Goal: Information Seeking & Learning: Learn about a topic

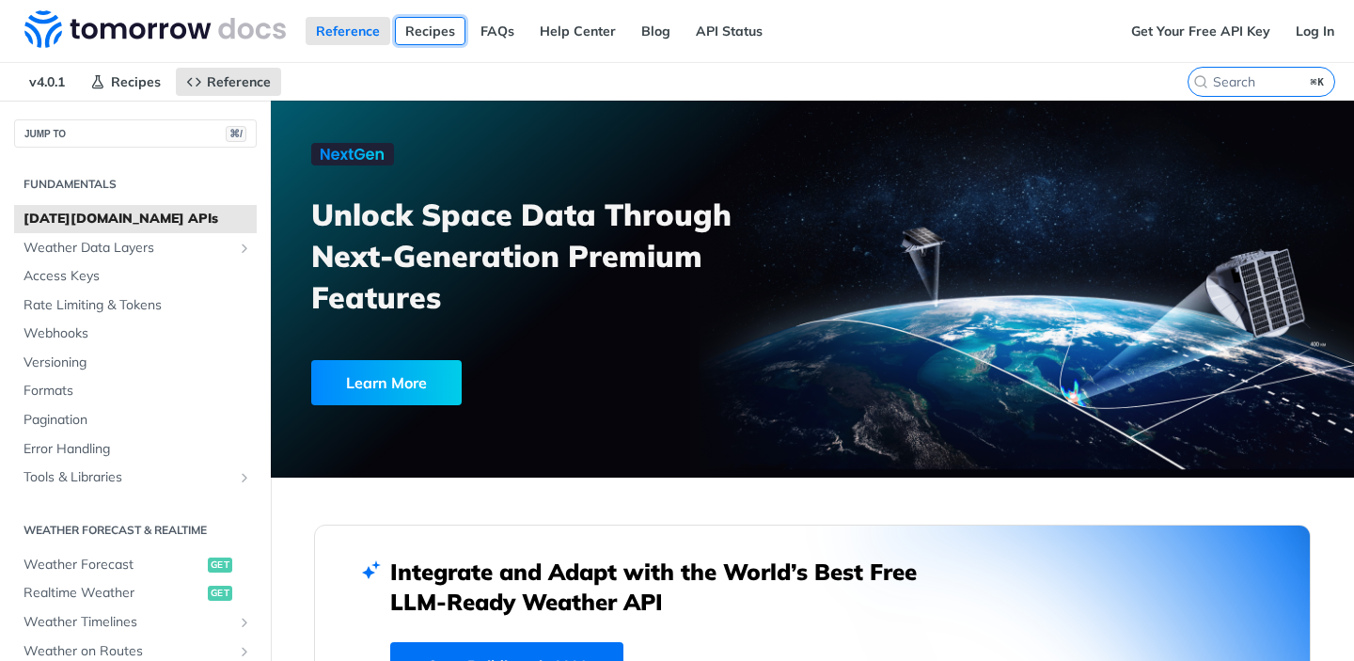
click at [440, 31] on link "Recipes" at bounding box center [430, 31] width 71 height 28
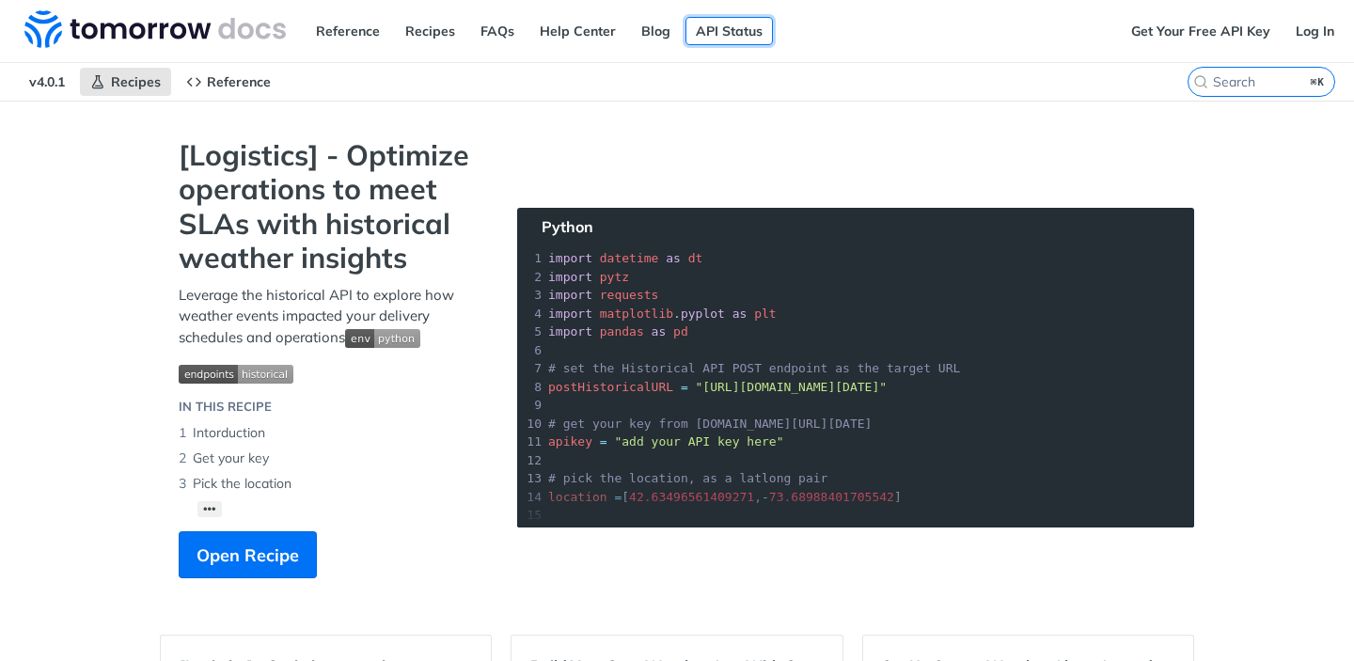
click at [718, 32] on link "API Status" at bounding box center [729, 31] width 87 height 28
click at [1310, 32] on link "Log In" at bounding box center [1315, 31] width 59 height 28
click at [340, 31] on link "Reference" at bounding box center [348, 31] width 85 height 28
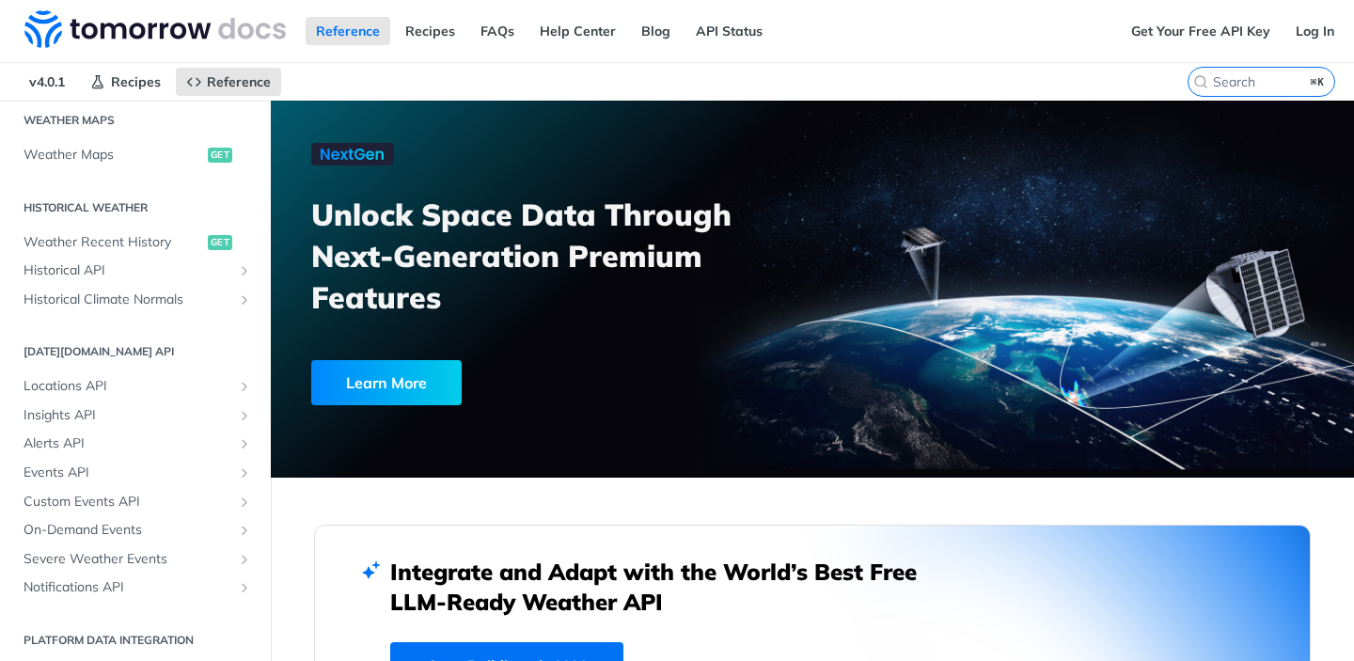
scroll to position [589, 0]
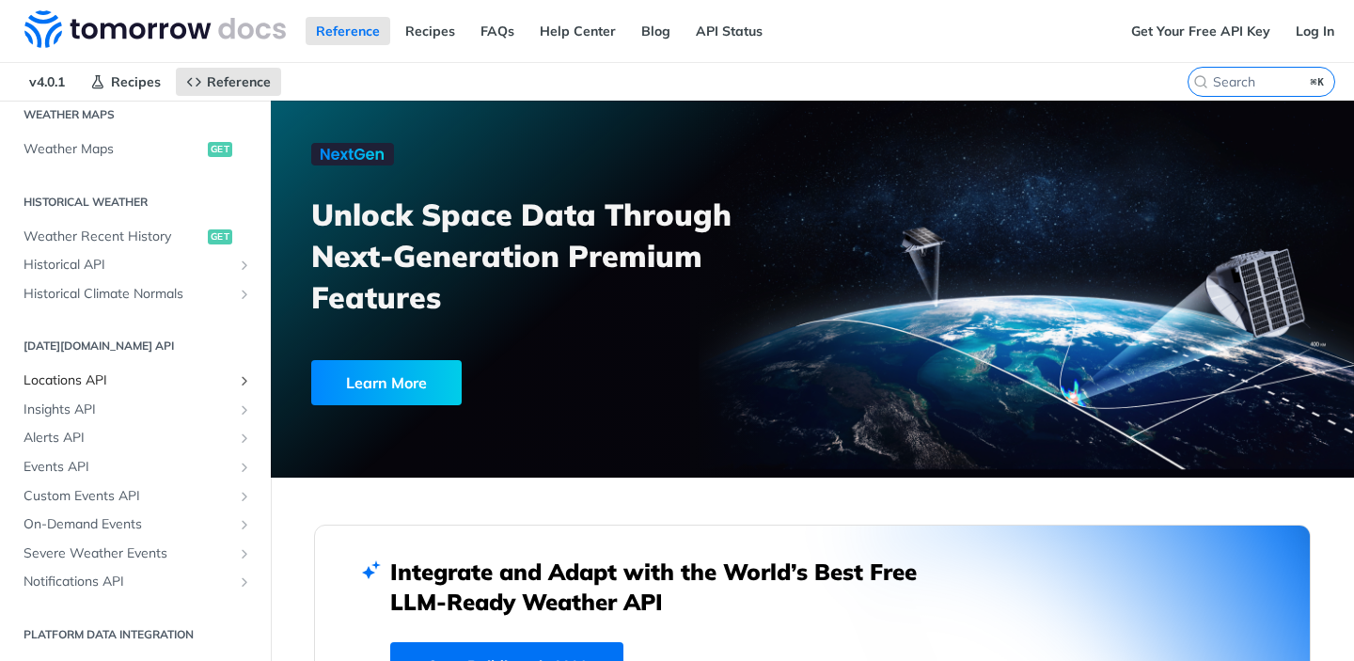
click at [72, 378] on span "Locations API" at bounding box center [128, 381] width 209 height 19
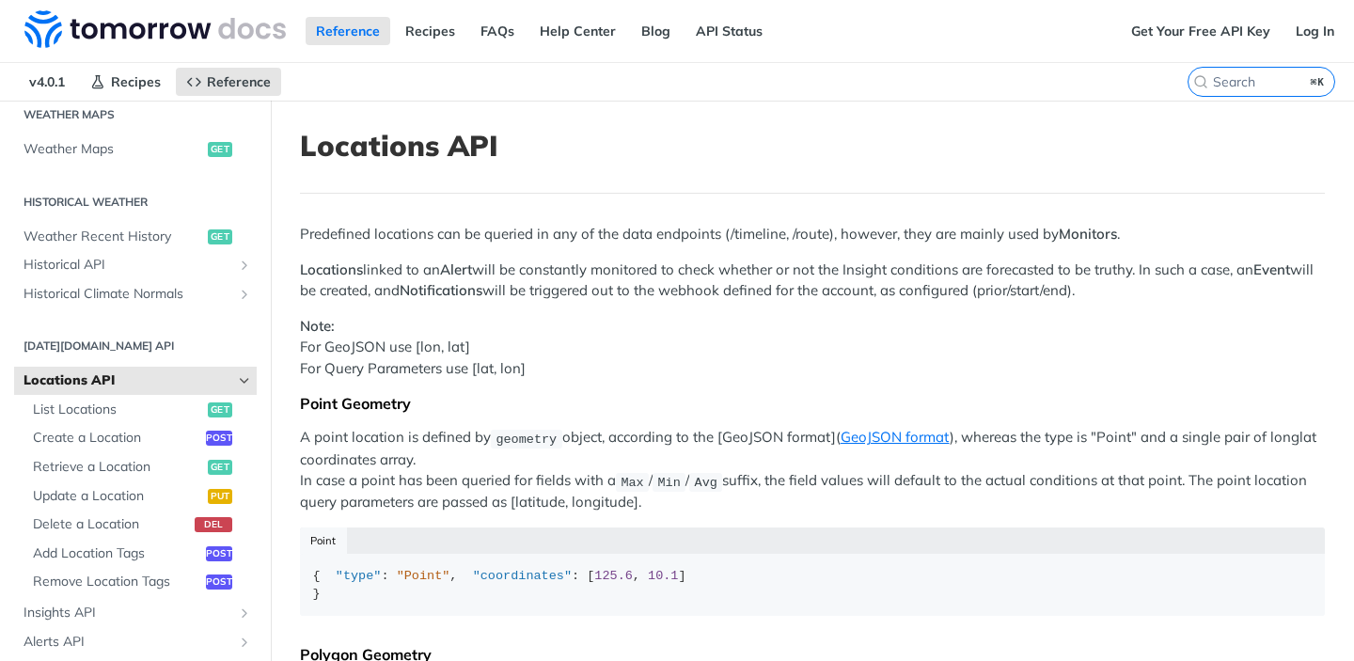
click at [748, 356] on p "Note: For GeoJSON use [lon, lat] For Query Parameters use [lat, lon]" at bounding box center [812, 348] width 1025 height 64
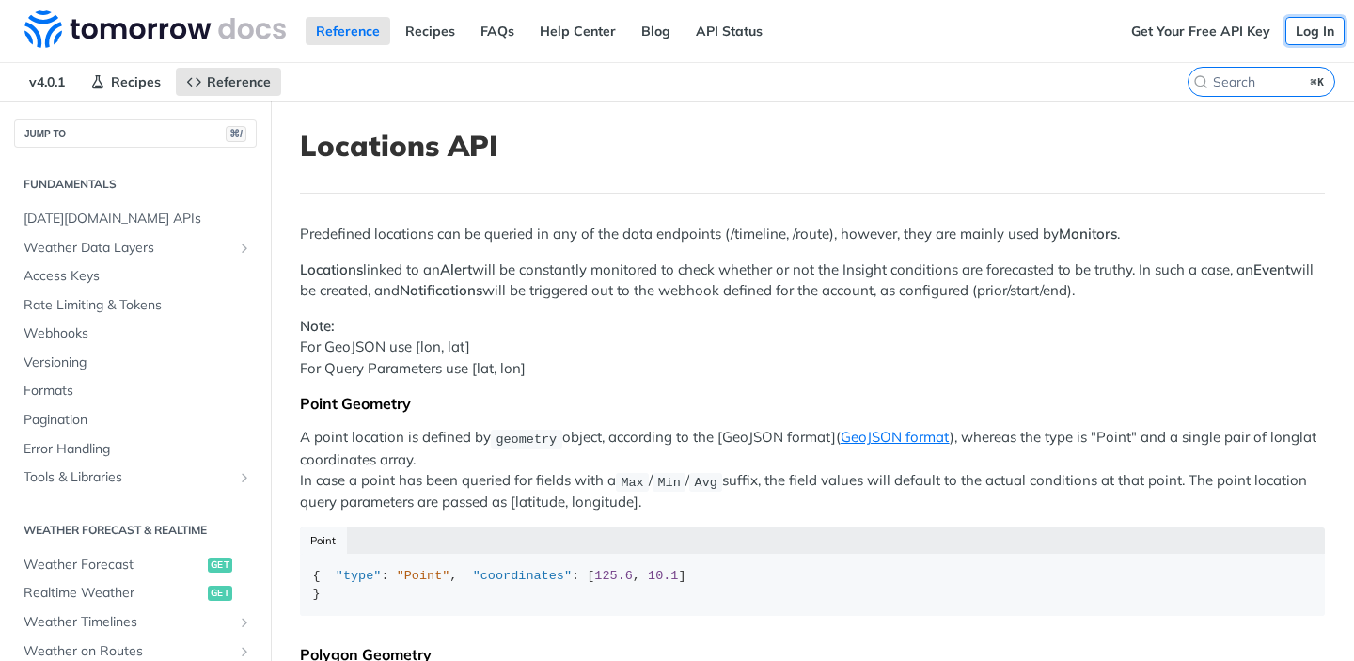
click at [1312, 31] on link "Log In" at bounding box center [1315, 31] width 59 height 28
